Goal: Information Seeking & Learning: Find specific page/section

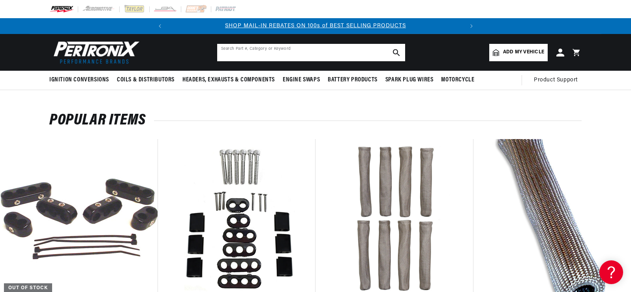
click at [253, 49] on input "text" at bounding box center [311, 52] width 188 height 17
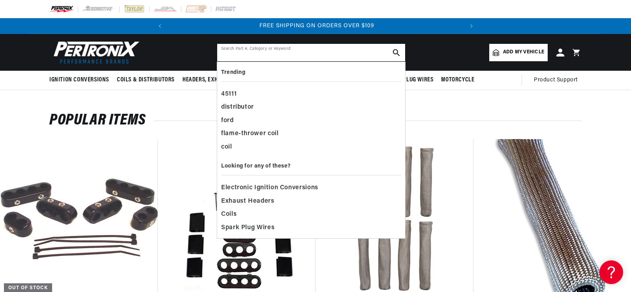
scroll to position [0, 295]
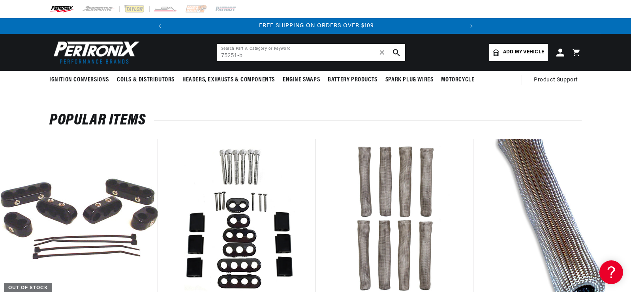
type input "75251-b"
click at [131, 11] on img at bounding box center [135, 9] width 22 height 9
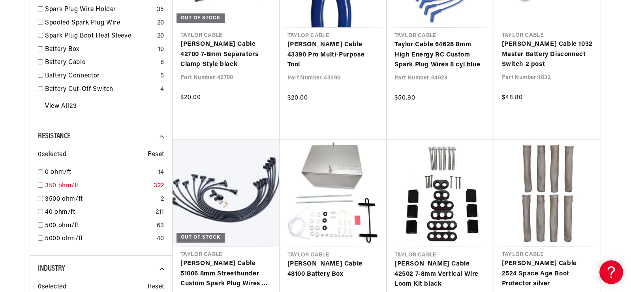
click at [40, 184] on input "checkbox" at bounding box center [40, 184] width 5 height 5
checkbox input "true"
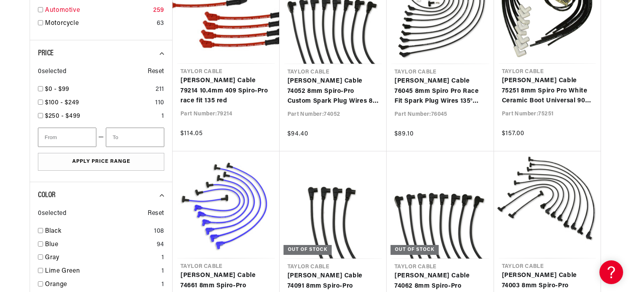
scroll to position [0, 295]
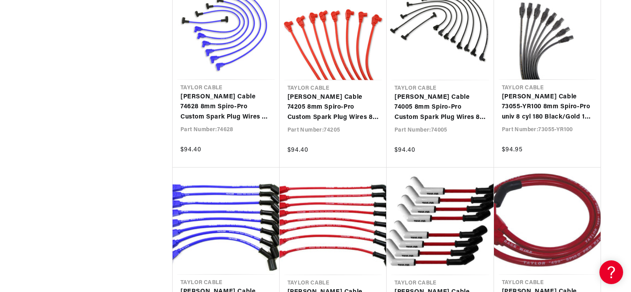
scroll to position [1343, 0]
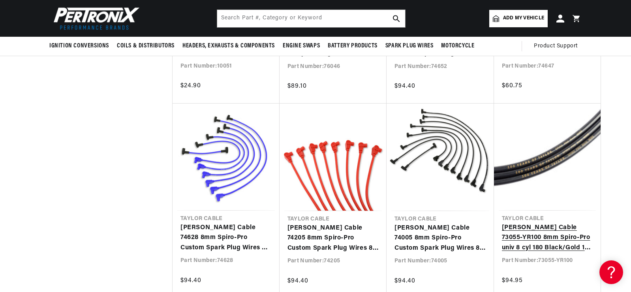
click at [535, 223] on link "[PERSON_NAME] Cable 73055-YR100 8mm Spiro-Pro univ 8 cyl 180 Black/Gold 100 Yea…" at bounding box center [547, 238] width 91 height 30
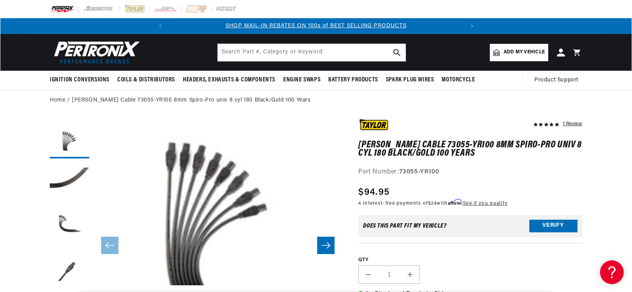
scroll to position [17, 0]
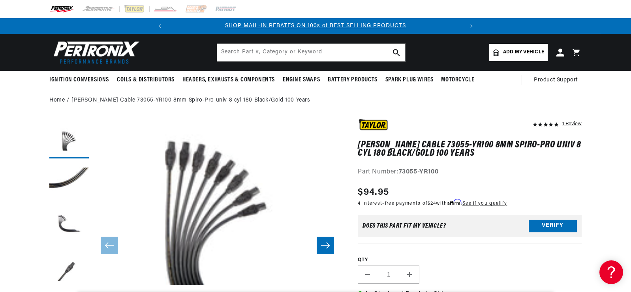
click at [68, 285] on button "Open media 1 in modal" at bounding box center [68, 285] width 0 height 0
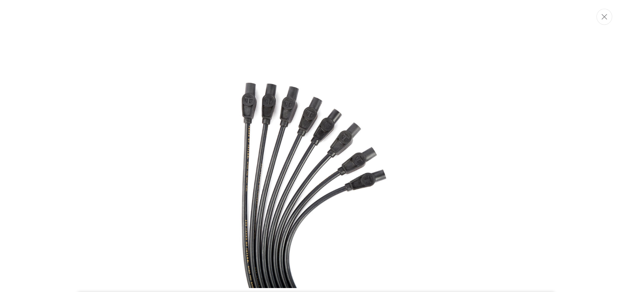
scroll to position [0, 0]
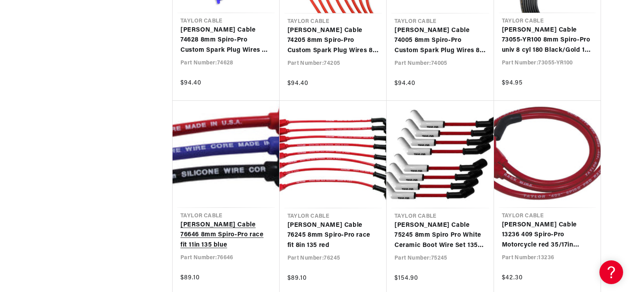
scroll to position [0, 295]
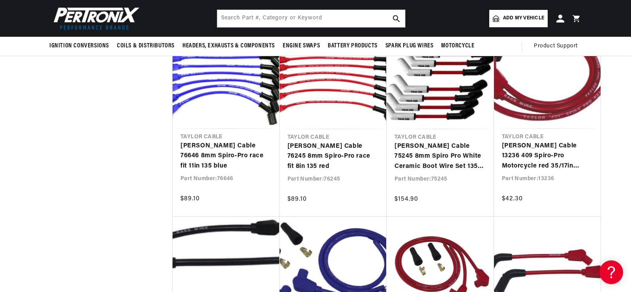
scroll to position [1382, 0]
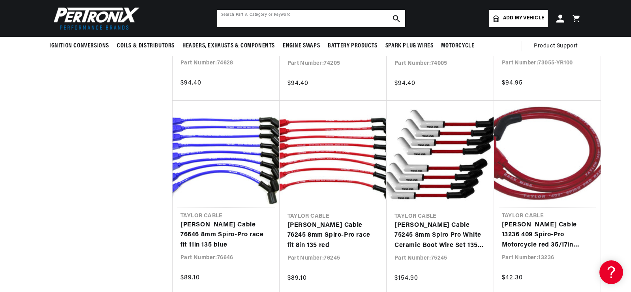
click at [246, 16] on input "text" at bounding box center [311, 18] width 188 height 17
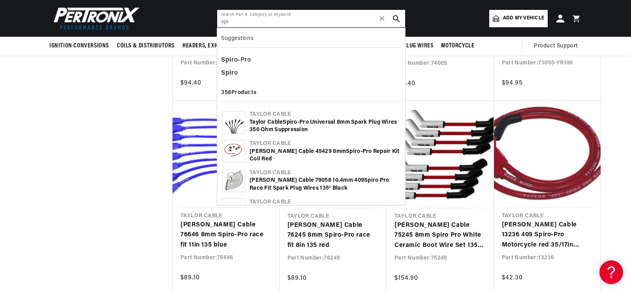
scroll to position [0, 0]
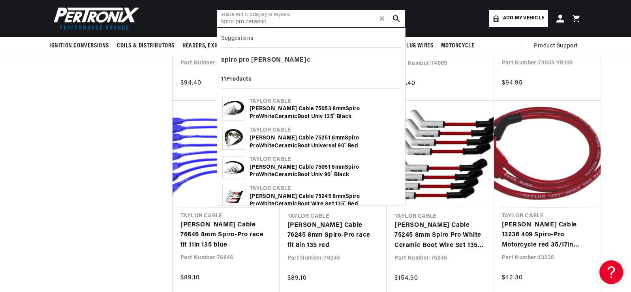
type input "spiro pro ceramic"
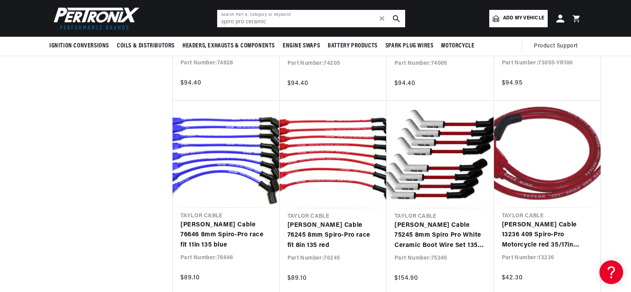
scroll to position [0, 295]
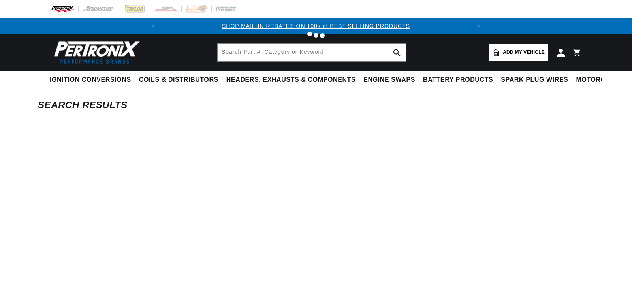
type input "spiro pro ceramic"
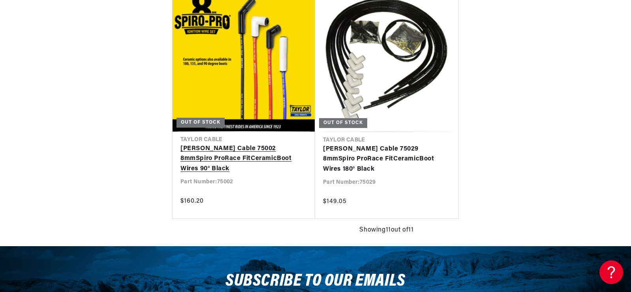
scroll to position [0, 295]
